Goal: Task Accomplishment & Management: Use online tool/utility

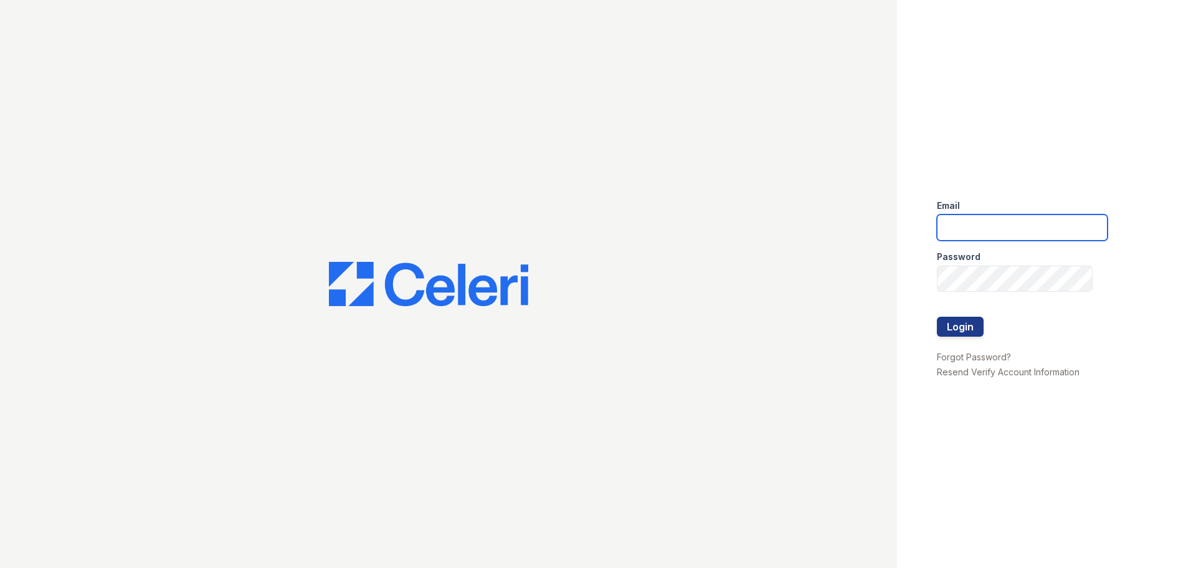
click at [1048, 228] on input "email" at bounding box center [1022, 227] width 171 height 26
type input "arrive2801@trinity-pm.com"
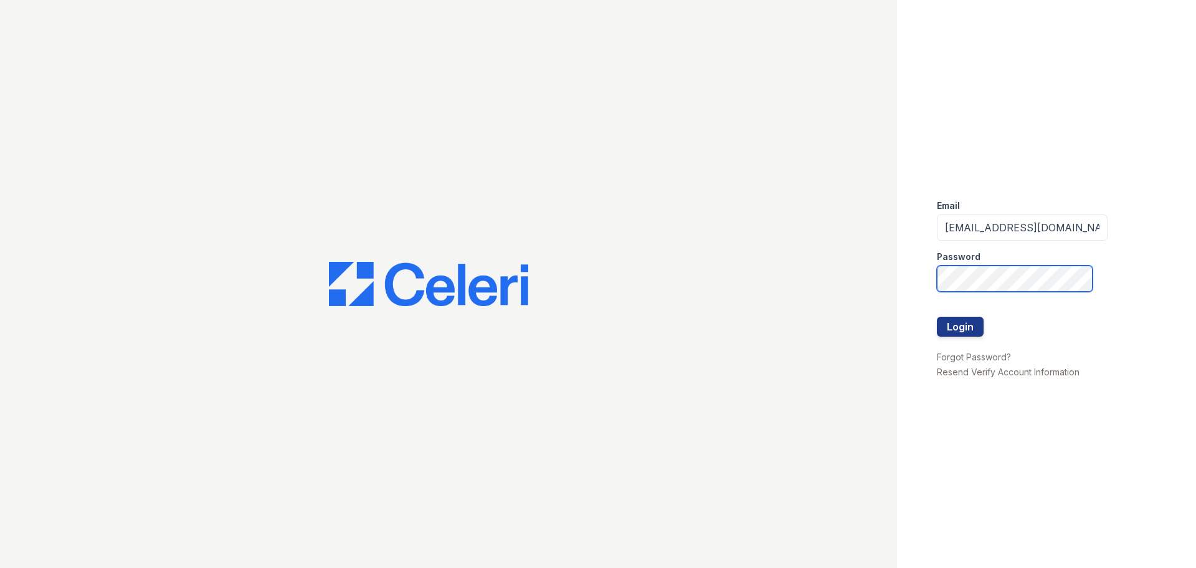
click at [937, 317] on button "Login" at bounding box center [960, 327] width 47 height 20
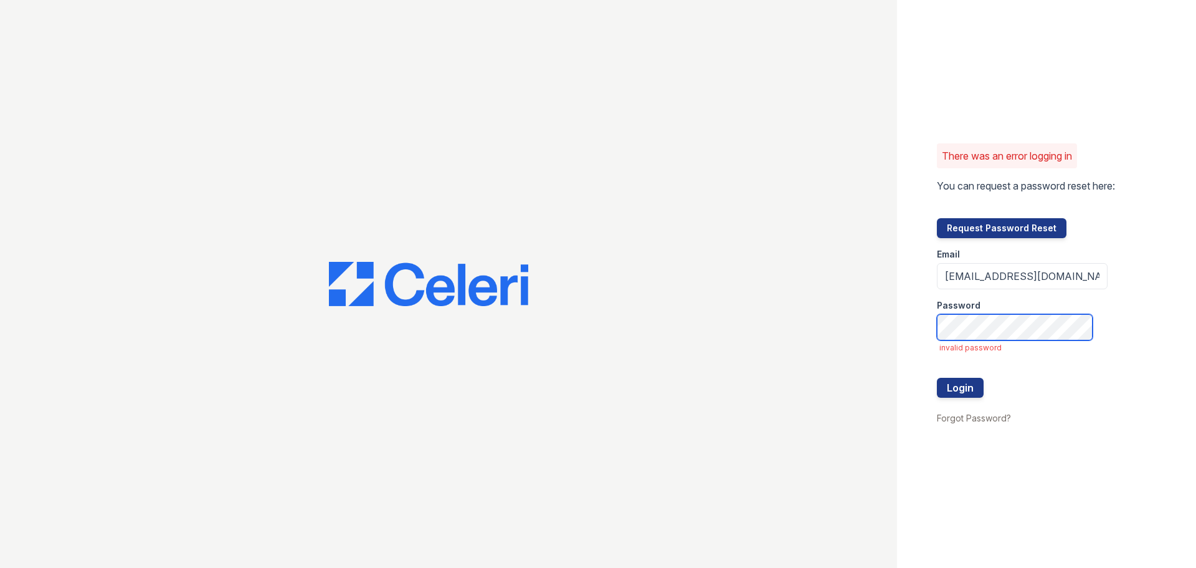
click at [937, 378] on button "Login" at bounding box center [960, 388] width 47 height 20
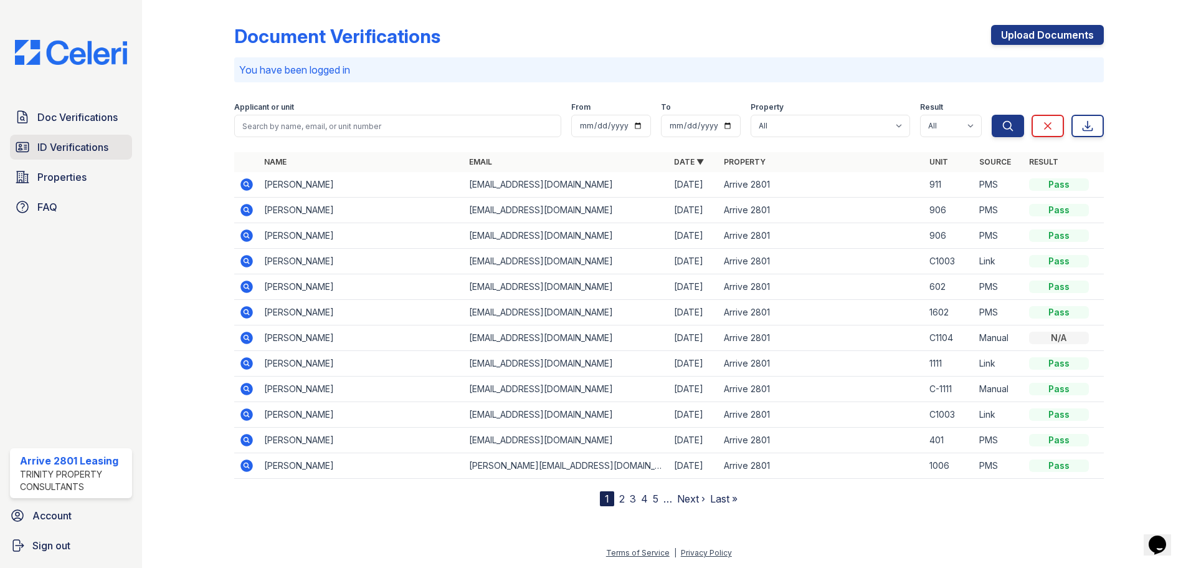
click at [79, 147] on span "ID Verifications" at bounding box center [72, 147] width 71 height 15
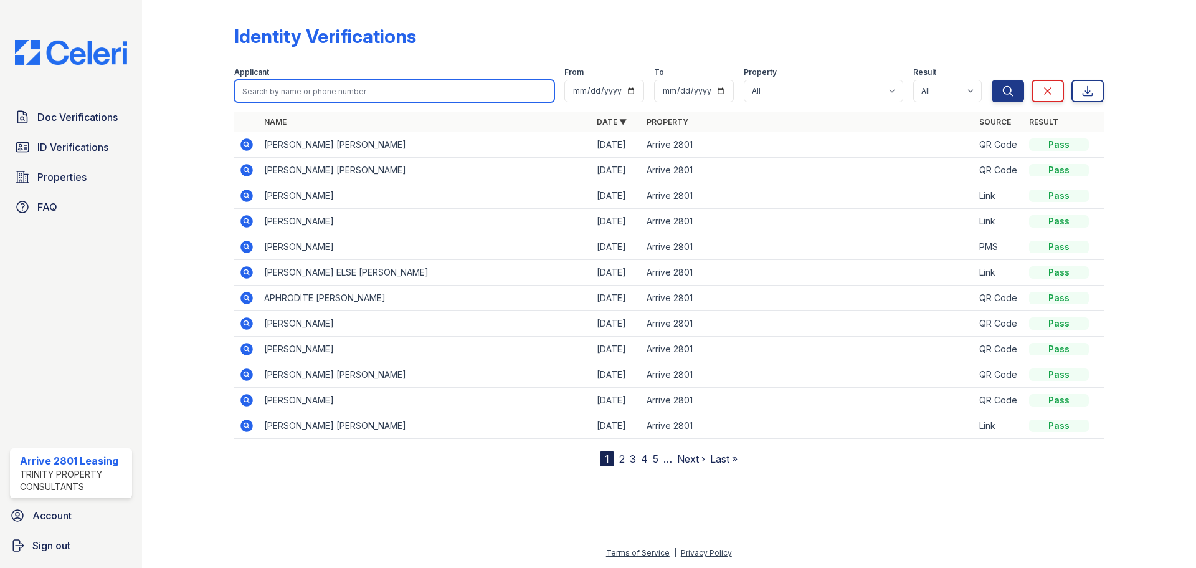
click at [499, 90] on input "search" at bounding box center [394, 91] width 320 height 22
type input "[PERSON_NAME]"
click at [992, 80] on button "Search" at bounding box center [1008, 91] width 32 height 22
